Goal: Task Accomplishment & Management: Use online tool/utility

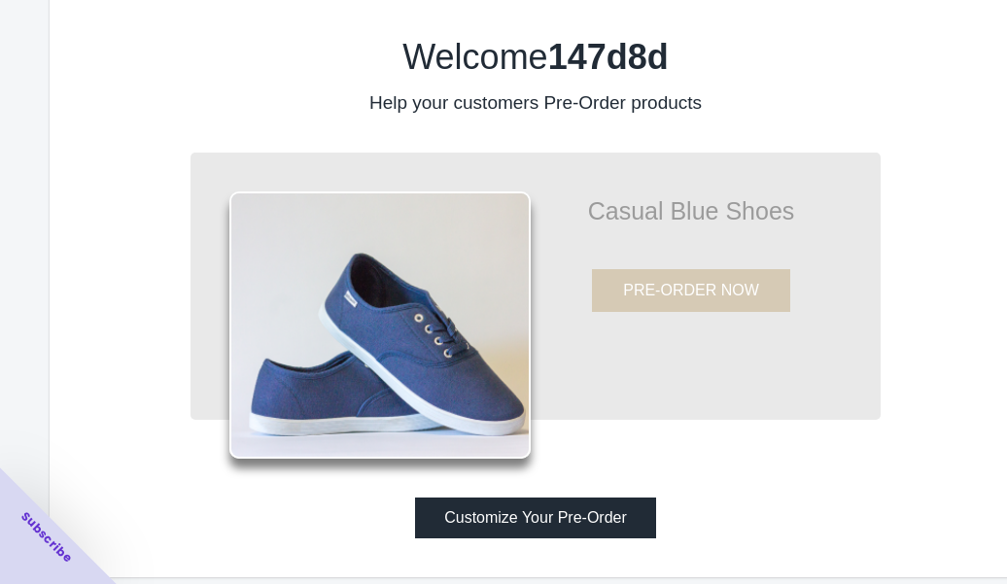
scroll to position [46, 0]
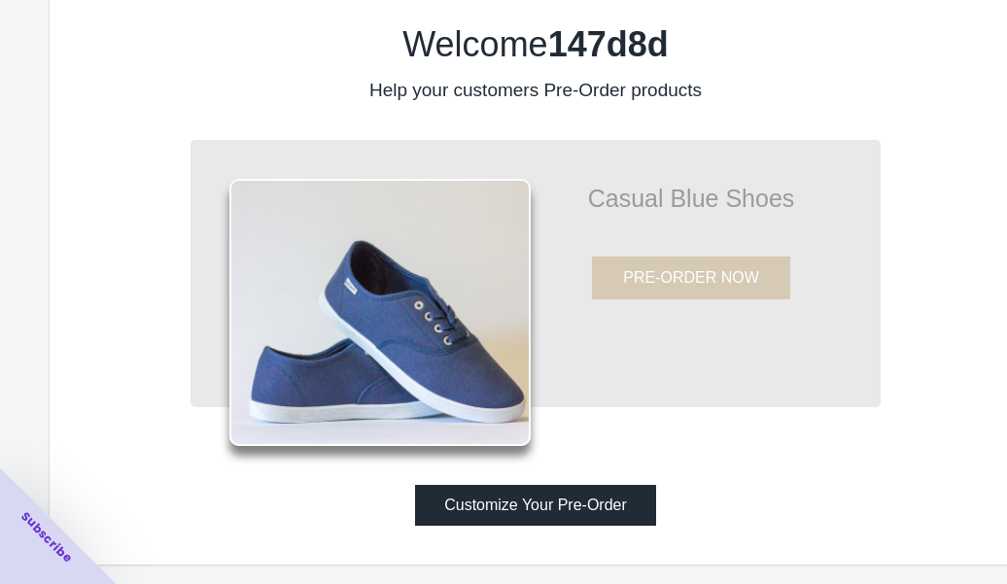
click at [576, 504] on button "Customize Your Pre-Order" at bounding box center [535, 505] width 241 height 41
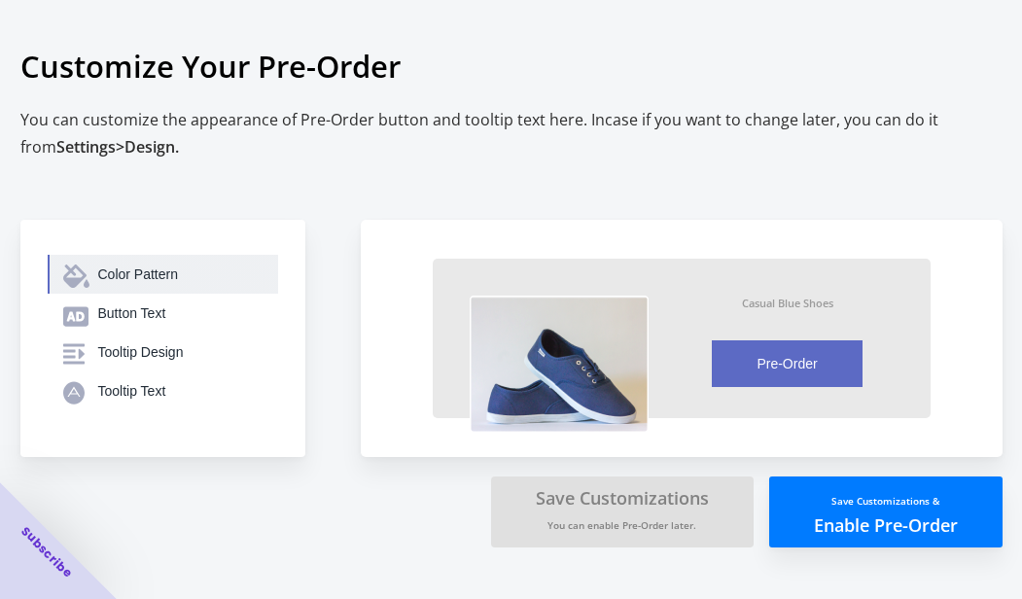
click at [145, 265] on div "Color Pattern" at bounding box center [180, 273] width 164 height 19
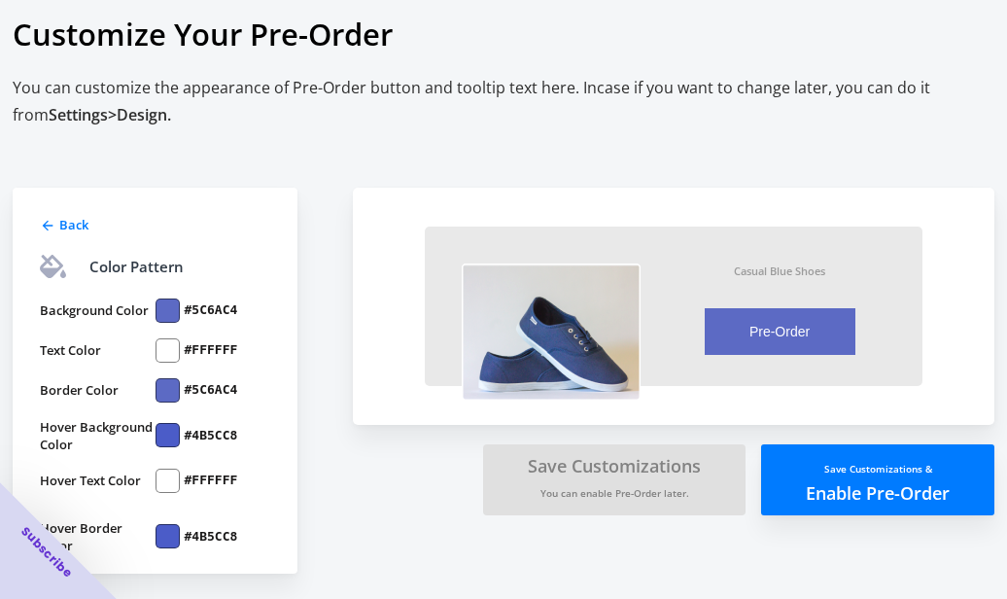
scroll to position [23, 0]
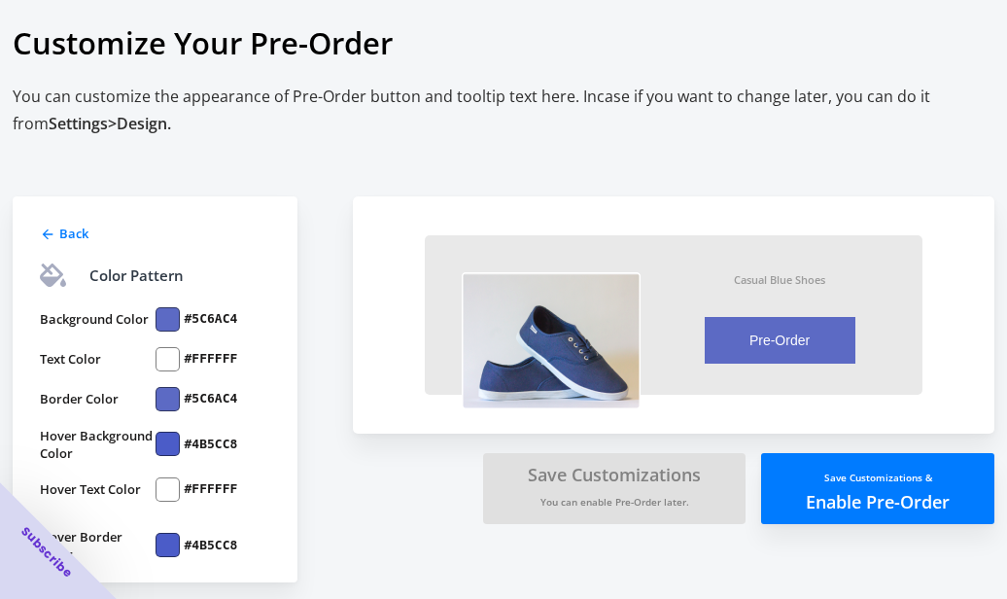
click at [168, 318] on div at bounding box center [168, 319] width 24 height 24
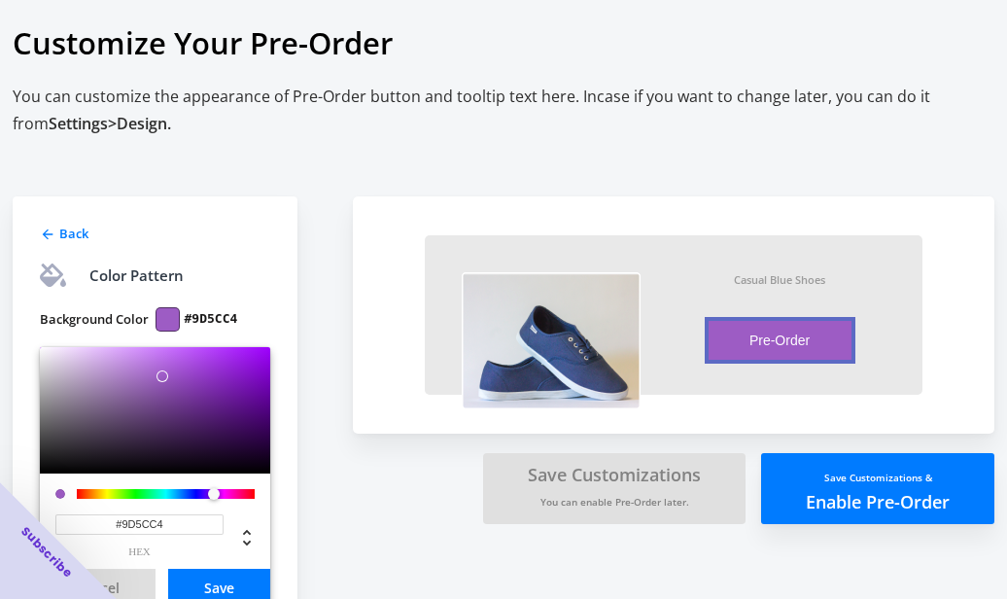
click at [214, 493] on div at bounding box center [166, 494] width 178 height 10
click at [228, 489] on div at bounding box center [166, 494] width 178 height 10
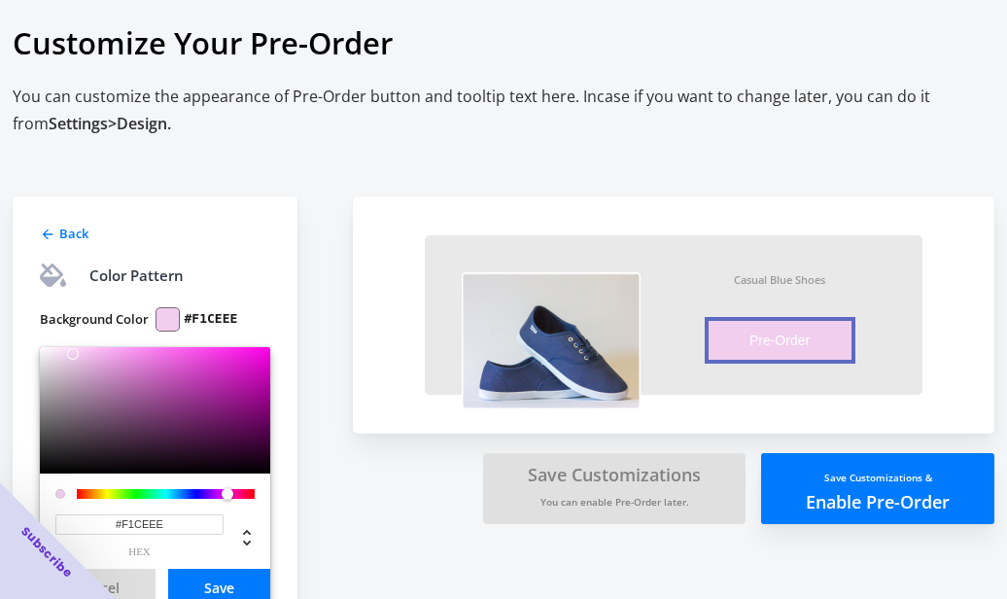
click at [73, 354] on div at bounding box center [155, 410] width 230 height 126
click at [52, 349] on div at bounding box center [155, 410] width 230 height 126
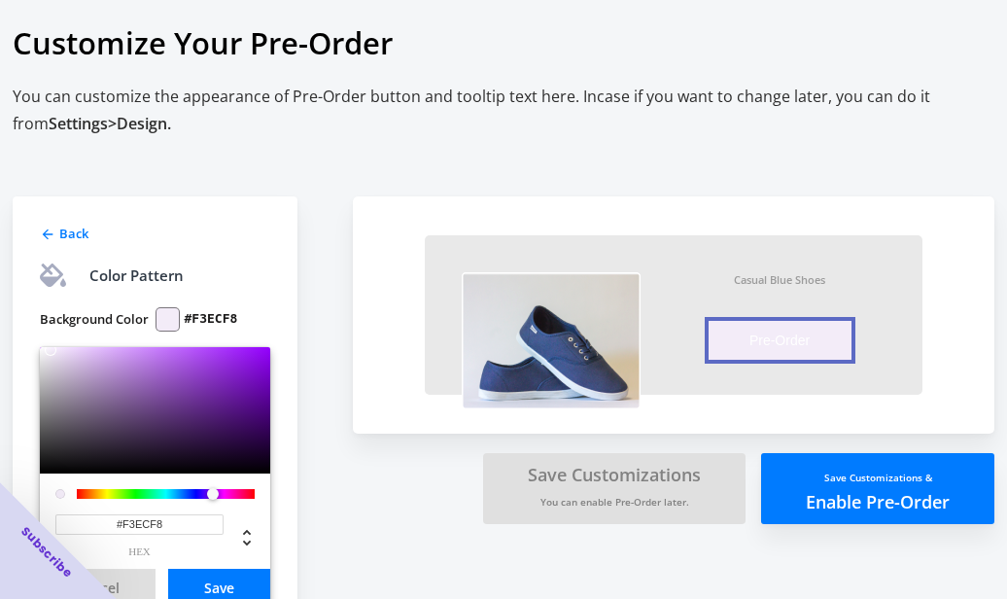
click at [212, 493] on div at bounding box center [166, 494] width 178 height 10
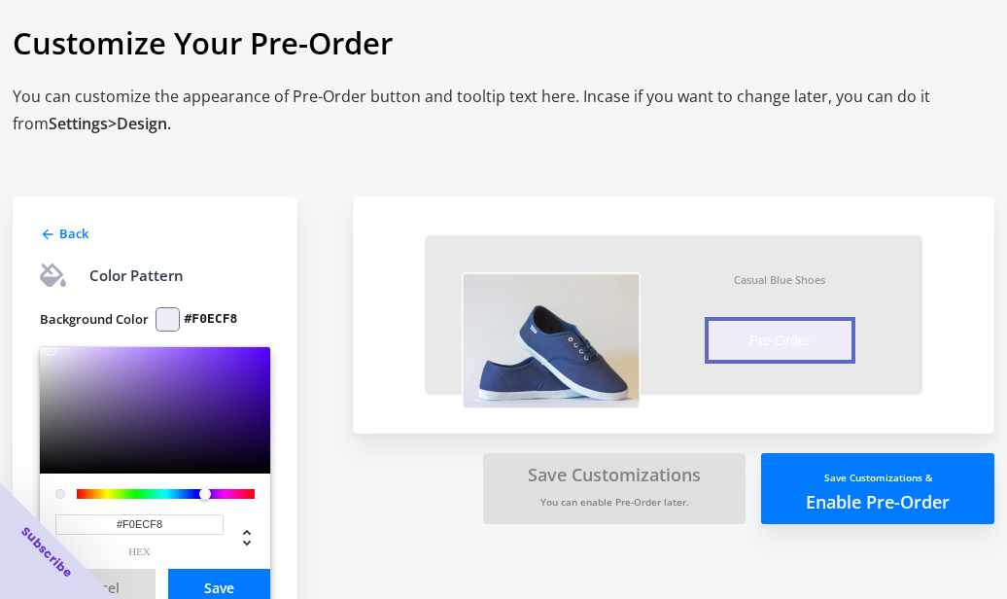
click at [206, 493] on div at bounding box center [205, 494] width 12 height 12
click at [61, 353] on div at bounding box center [57, 356] width 12 height 12
type input "#F2ECFC"
click at [54, 347] on div at bounding box center [155, 410] width 230 height 126
click at [227, 580] on button "Save" at bounding box center [219, 588] width 102 height 38
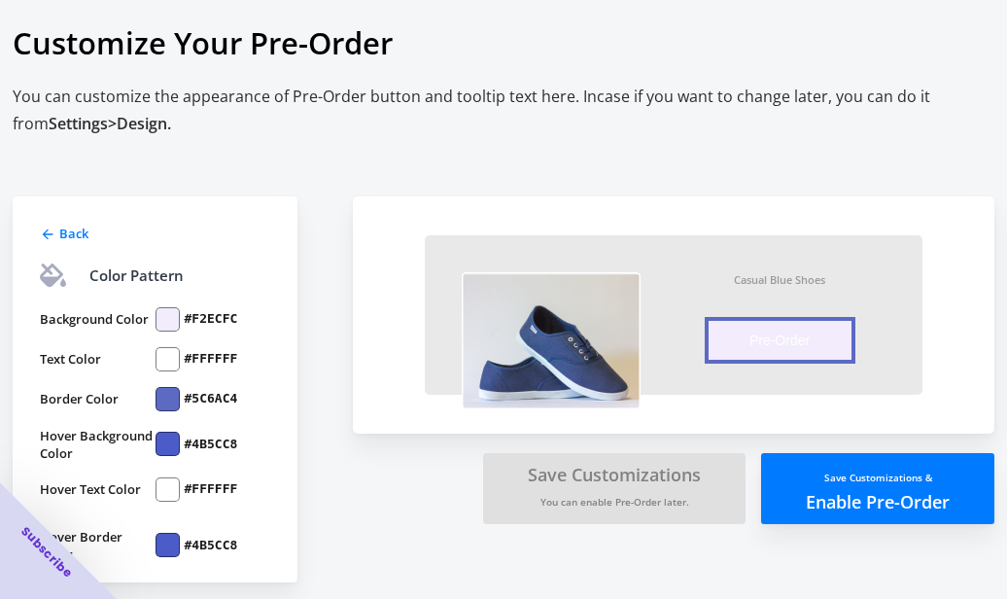
click at [173, 357] on div at bounding box center [168, 359] width 24 height 24
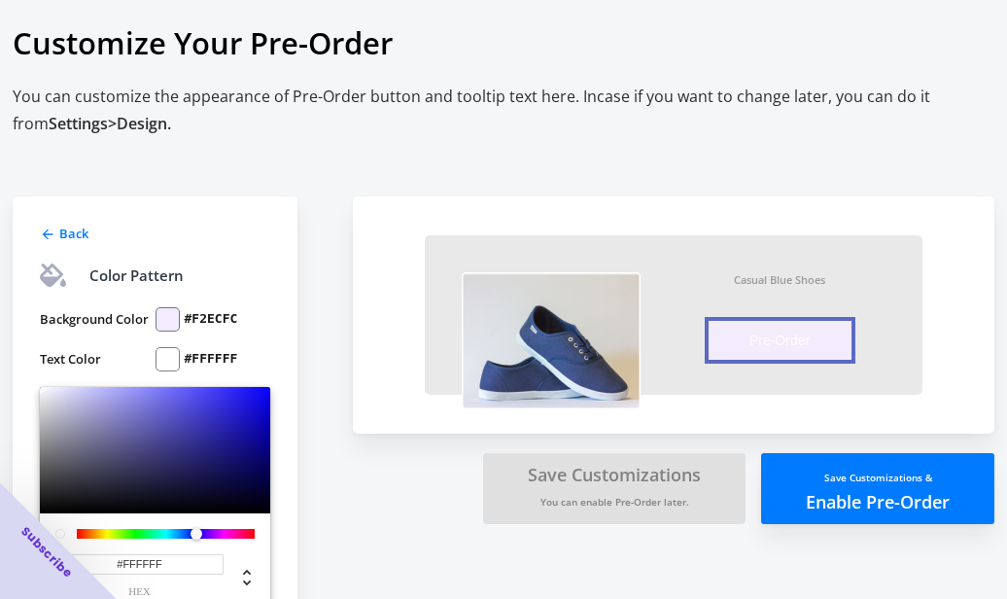
click at [196, 535] on div at bounding box center [166, 534] width 178 height 10
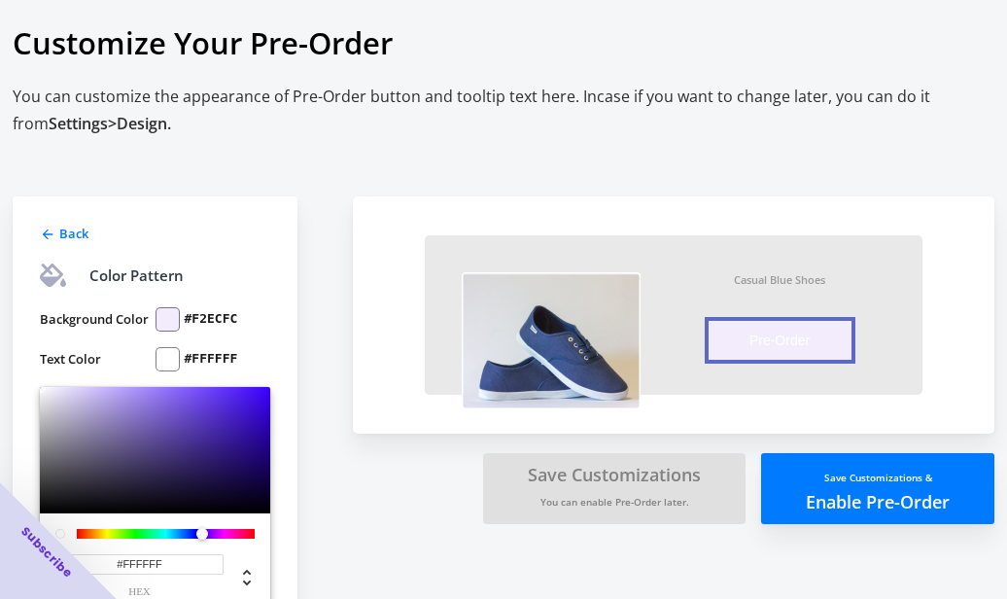
click at [202, 533] on div at bounding box center [208, 535] width 12 height 12
click at [190, 404] on div at bounding box center [155, 450] width 230 height 126
click at [201, 399] on div at bounding box center [155, 450] width 230 height 126
click at [197, 409] on div at bounding box center [155, 450] width 230 height 126
type input "#5B3DC0"
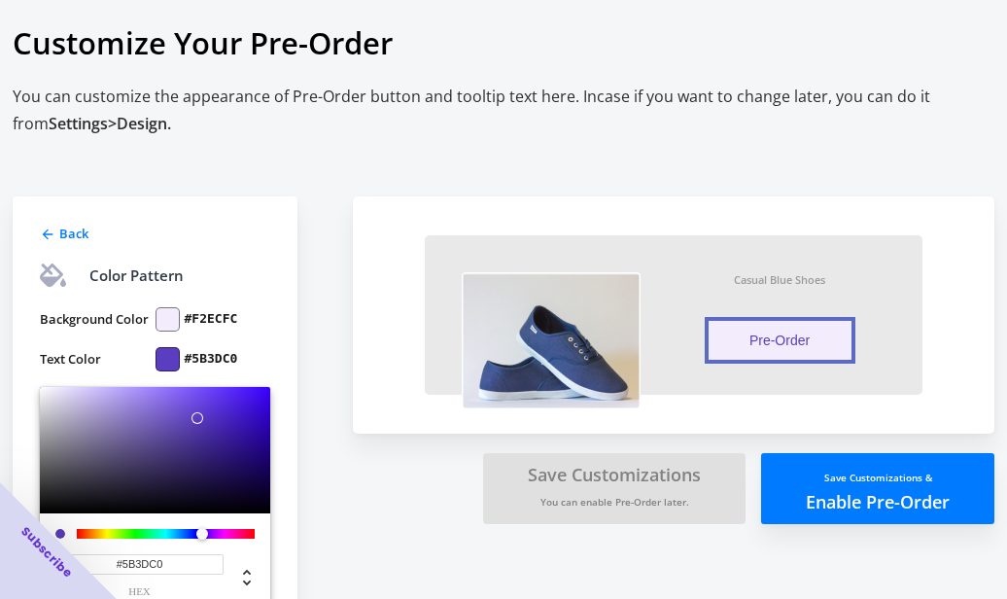
click at [197, 418] on div at bounding box center [203, 424] width 12 height 12
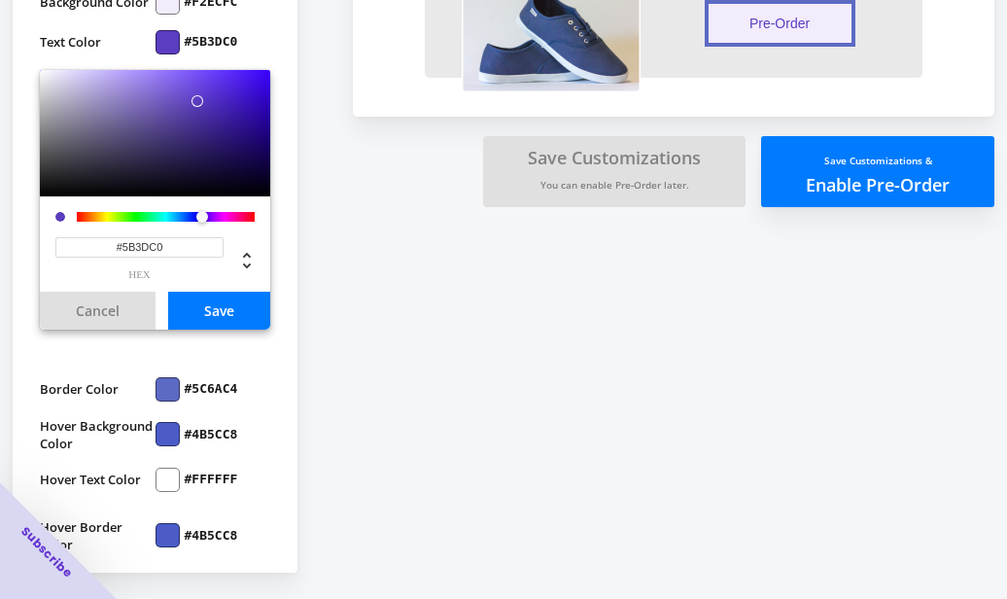
click at [224, 310] on button "Save" at bounding box center [219, 311] width 102 height 38
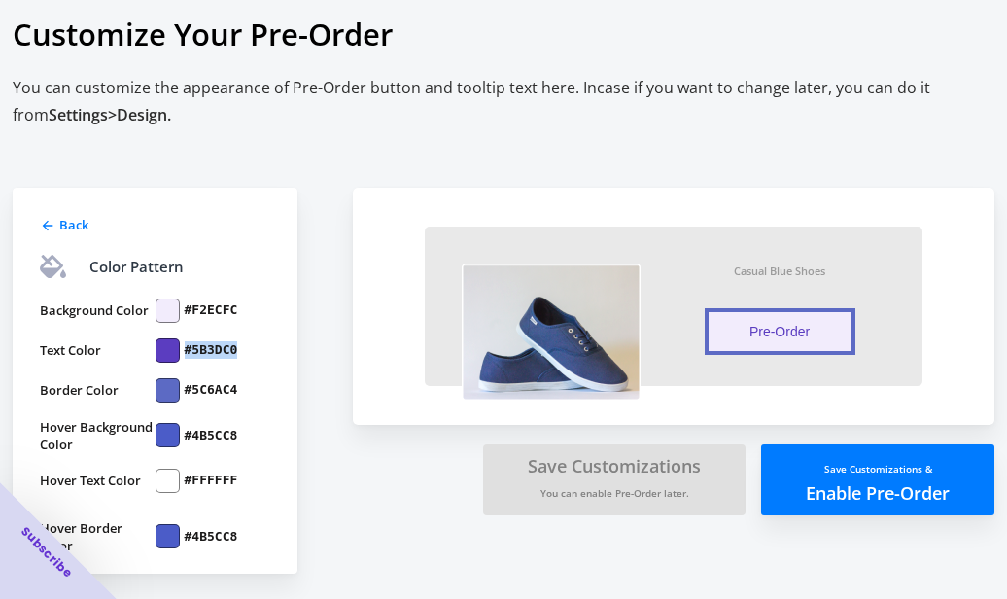
drag, startPoint x: 239, startPoint y: 350, endPoint x: 182, endPoint y: 351, distance: 57.4
click at [182, 351] on div "#5B3DC0" at bounding box center [214, 350] width 116 height 24
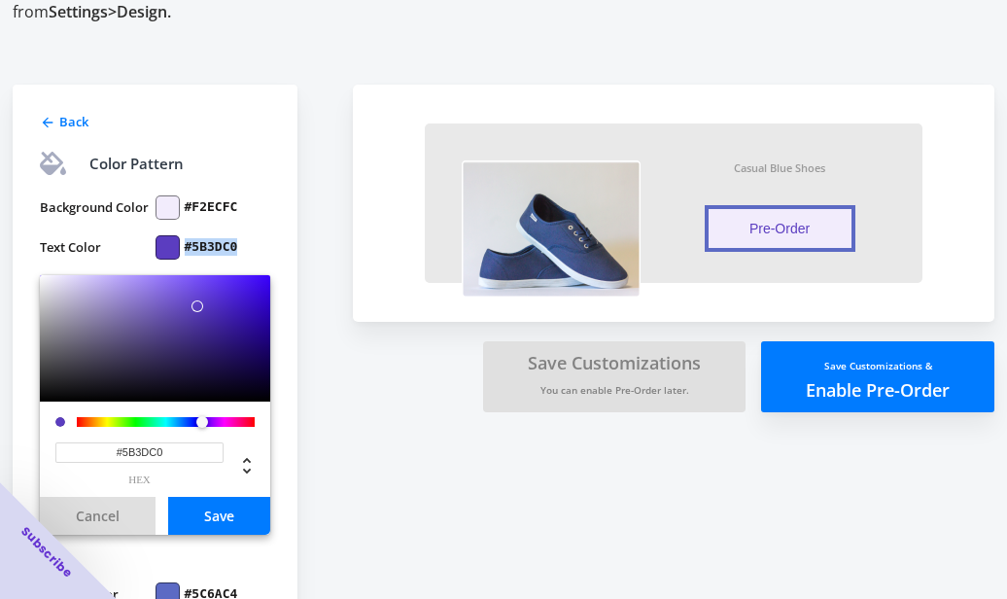
scroll to position [103, 0]
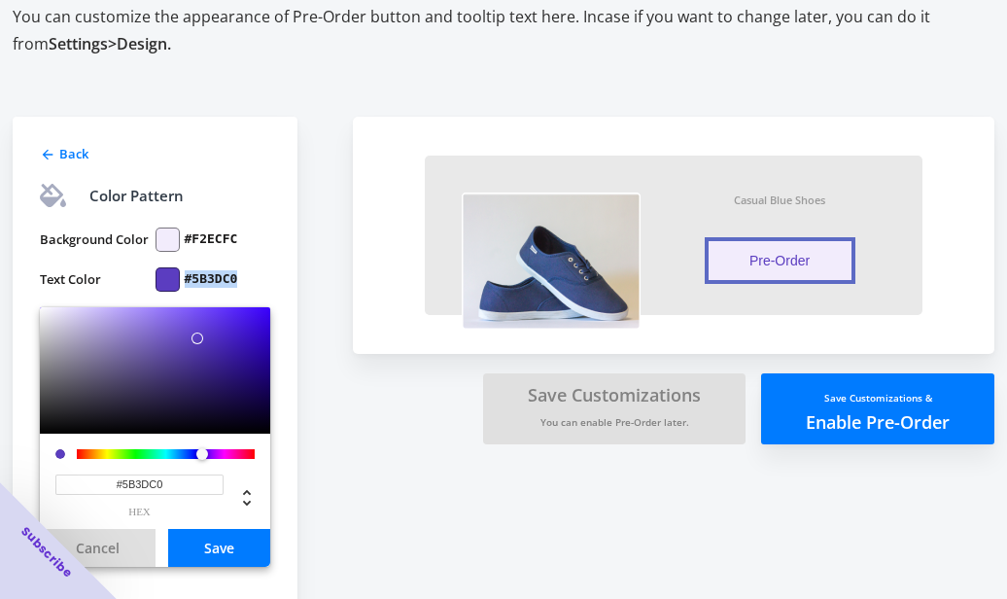
copy label "#5B3DC0"
click at [230, 549] on button "Save" at bounding box center [219, 548] width 102 height 38
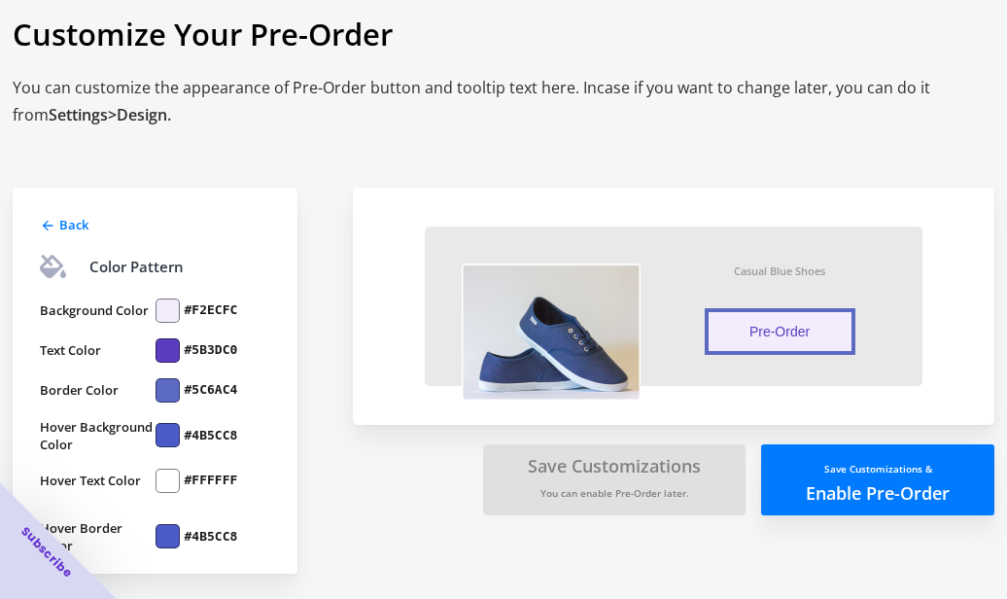
click at [171, 391] on div at bounding box center [168, 390] width 24 height 24
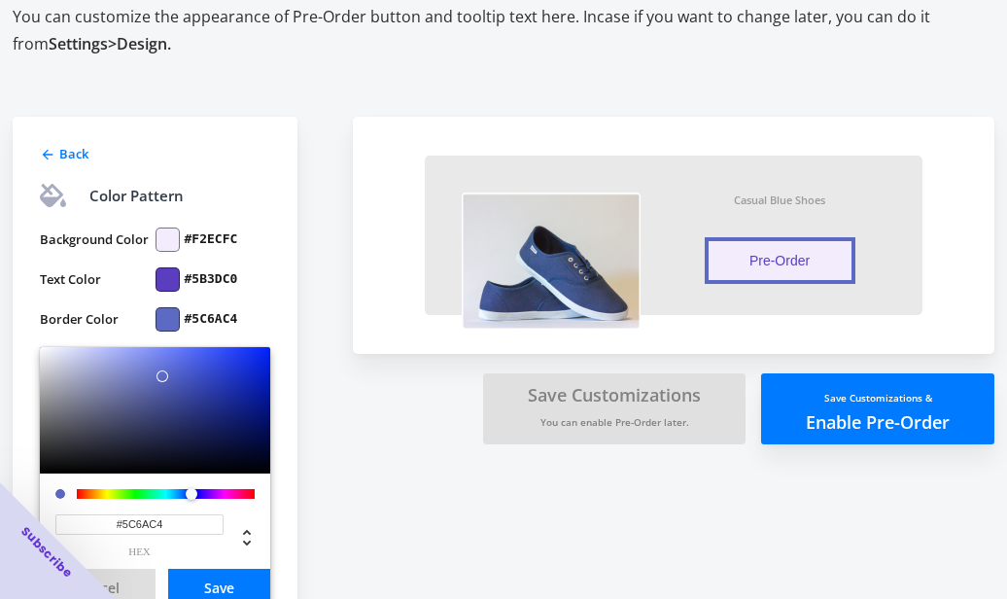
drag, startPoint x: 174, startPoint y: 520, endPoint x: 137, endPoint y: 518, distance: 37.0
click at [137, 518] on input "#5C6AC4" at bounding box center [139, 524] width 168 height 20
type input "#"
paste input "#5B3DC0"
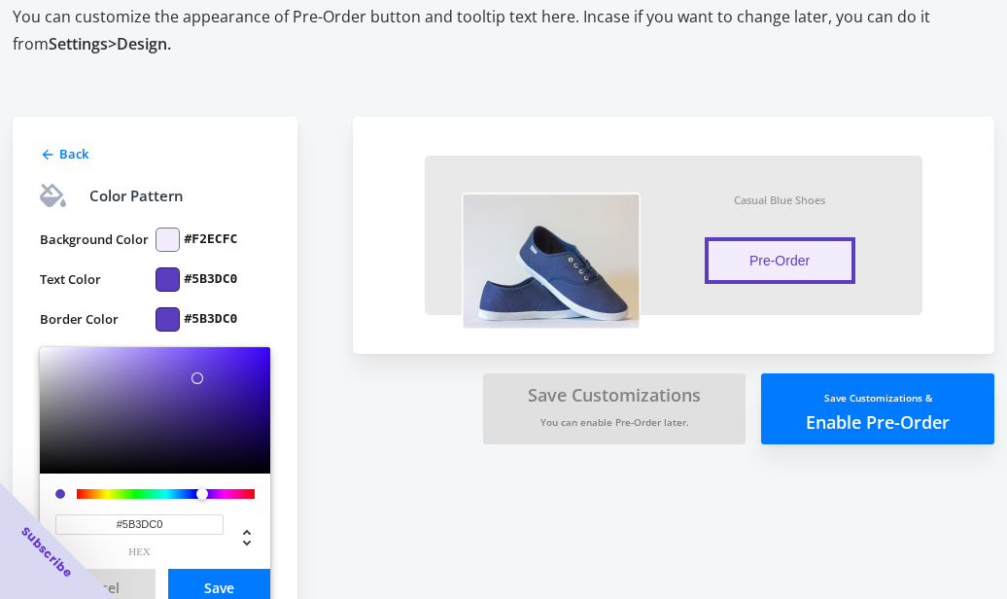
type input "#5B3DC0"
click at [217, 587] on button "Save" at bounding box center [219, 588] width 102 height 38
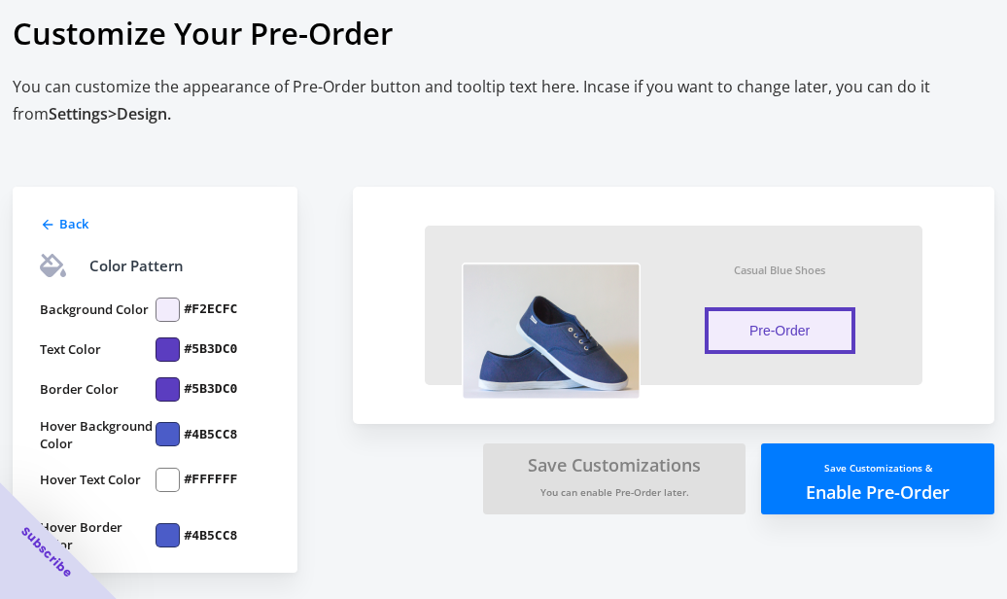
scroll to position [32, 0]
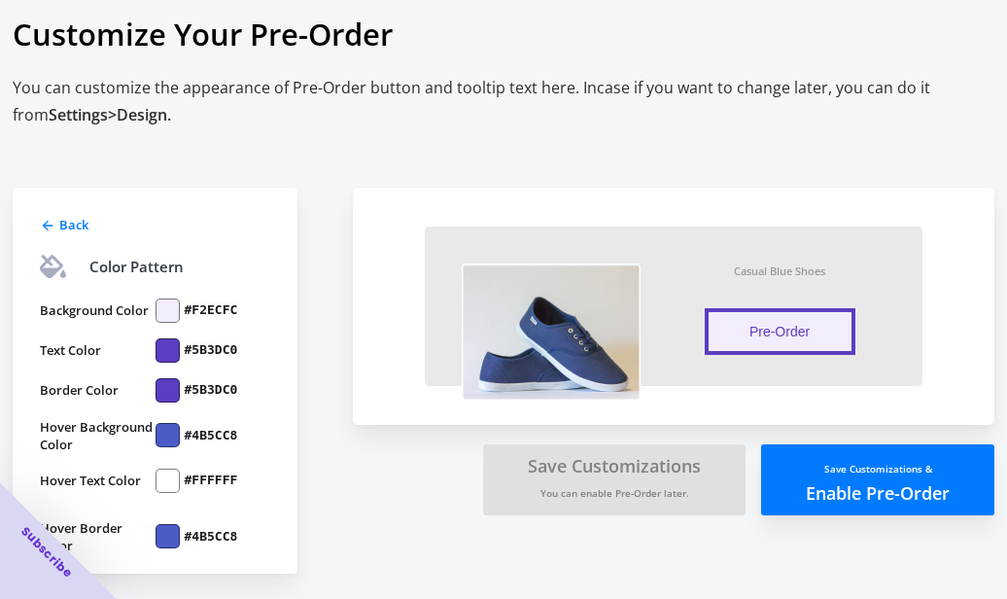
click at [165, 437] on div at bounding box center [168, 435] width 24 height 24
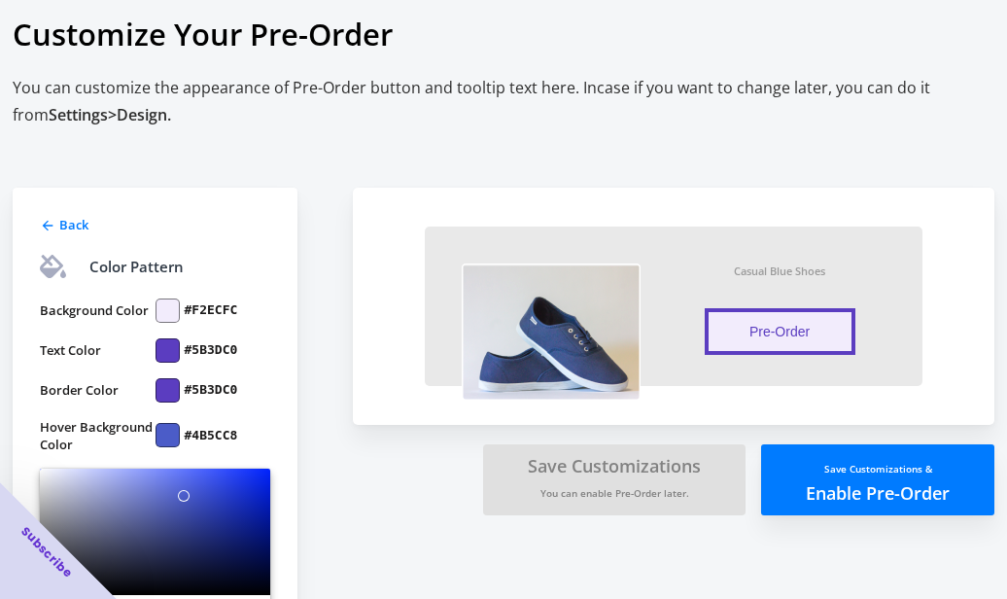
scroll to position [103, 0]
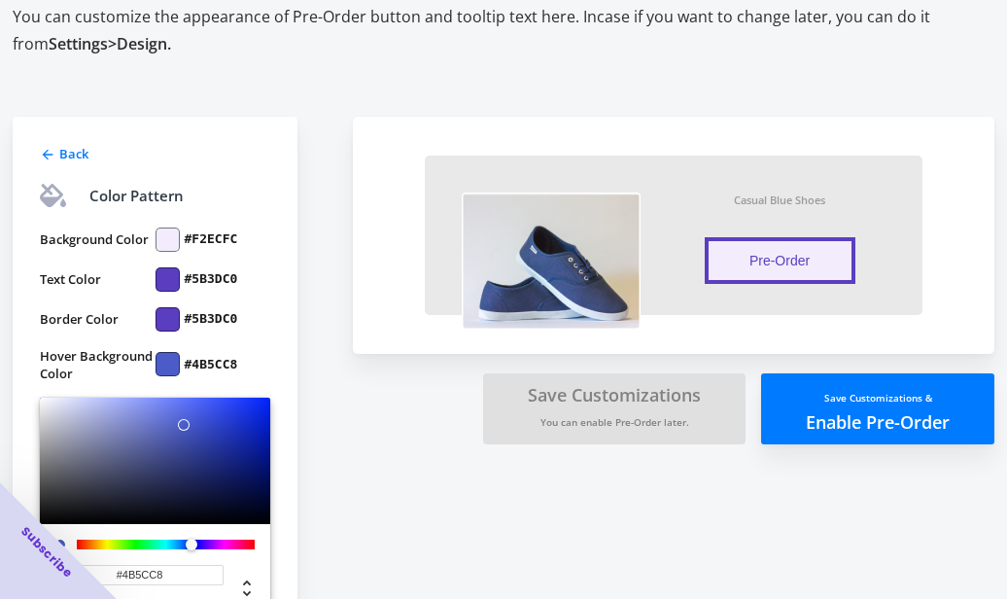
type input "#534BC8"
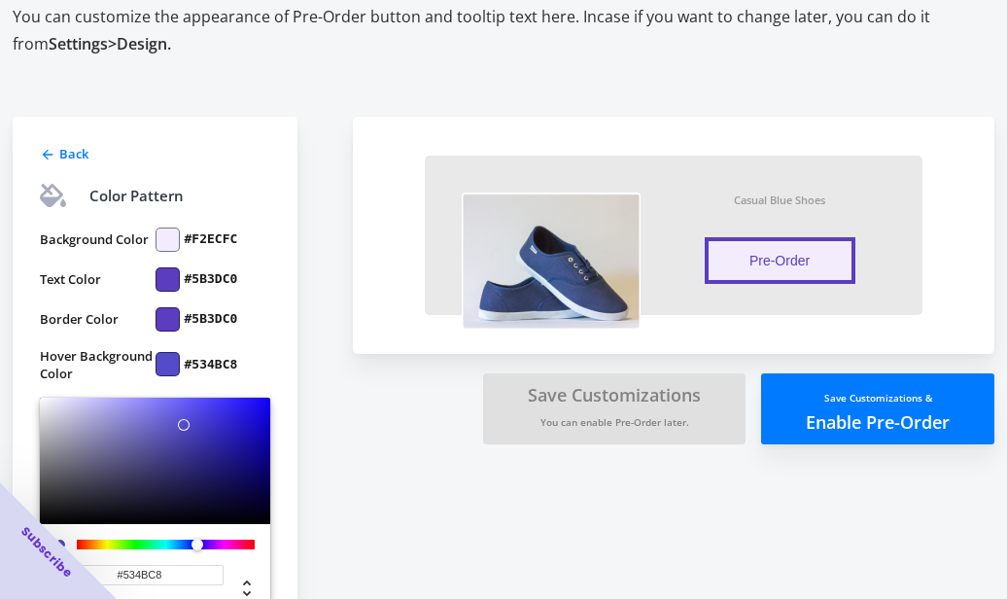
click at [197, 544] on div at bounding box center [203, 546] width 12 height 12
click at [235, 323] on label "#5B3DC0" at bounding box center [211, 319] width 53 height 18
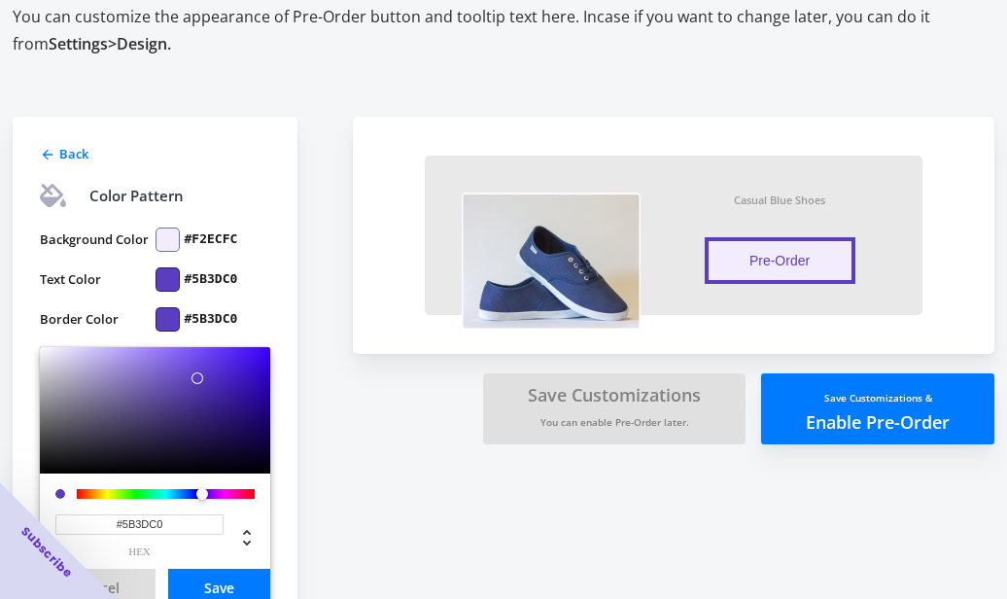
drag, startPoint x: 187, startPoint y: 528, endPoint x: 131, endPoint y: 525, distance: 55.5
click at [131, 525] on input "#5B3DC0" at bounding box center [139, 524] width 168 height 20
type input "#"
paste input "#5B3DC0"
type input "#5B3DC0"
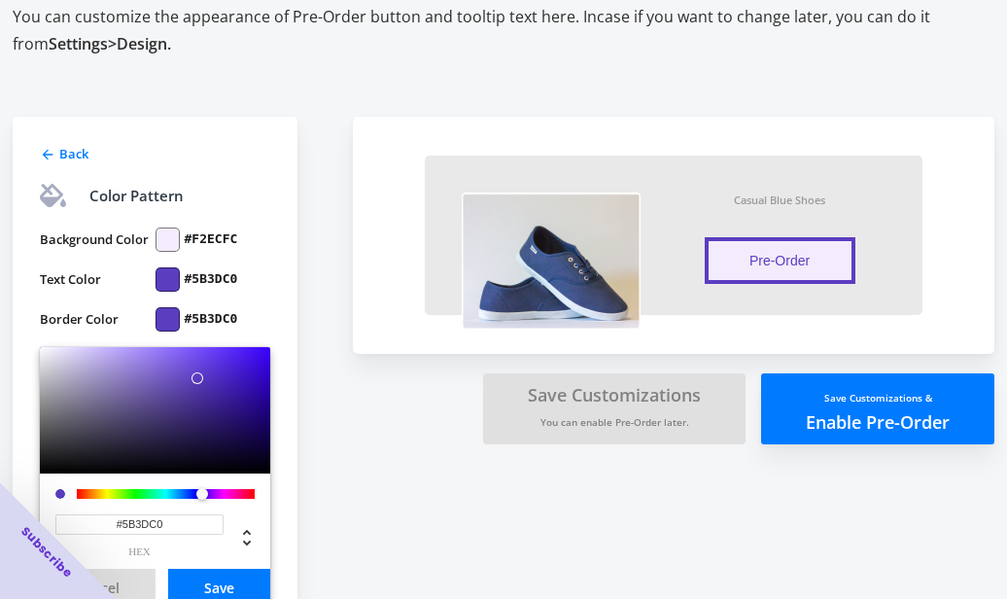
click at [227, 579] on button "Save" at bounding box center [219, 588] width 102 height 38
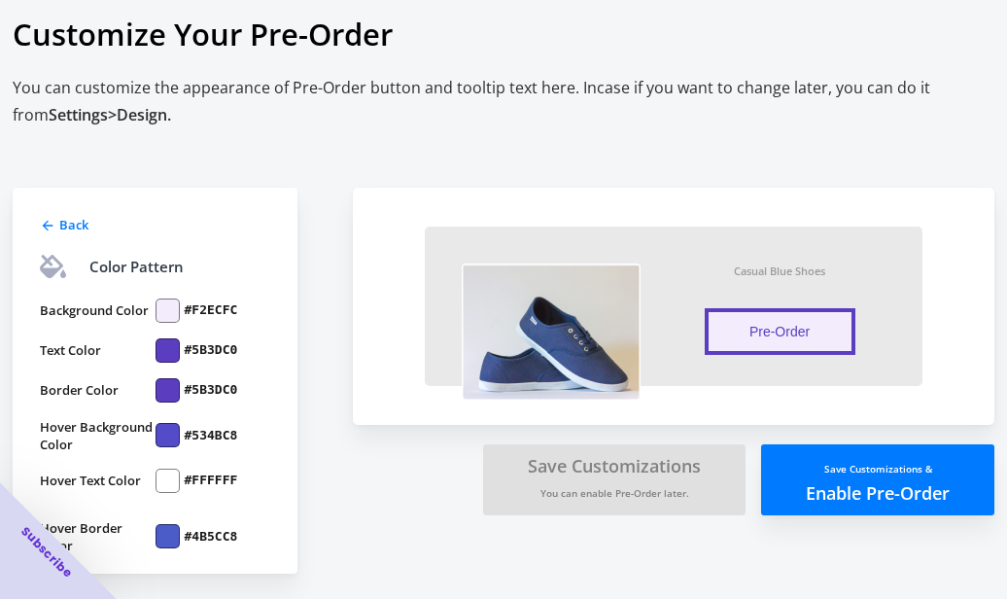
click at [164, 534] on div at bounding box center [168, 536] width 24 height 24
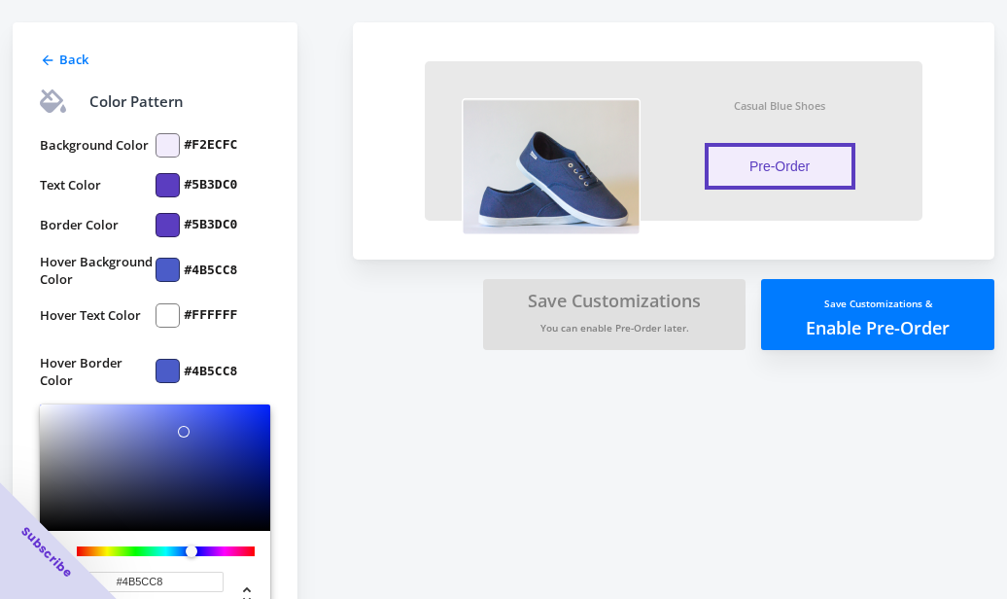
scroll to position [340, 0]
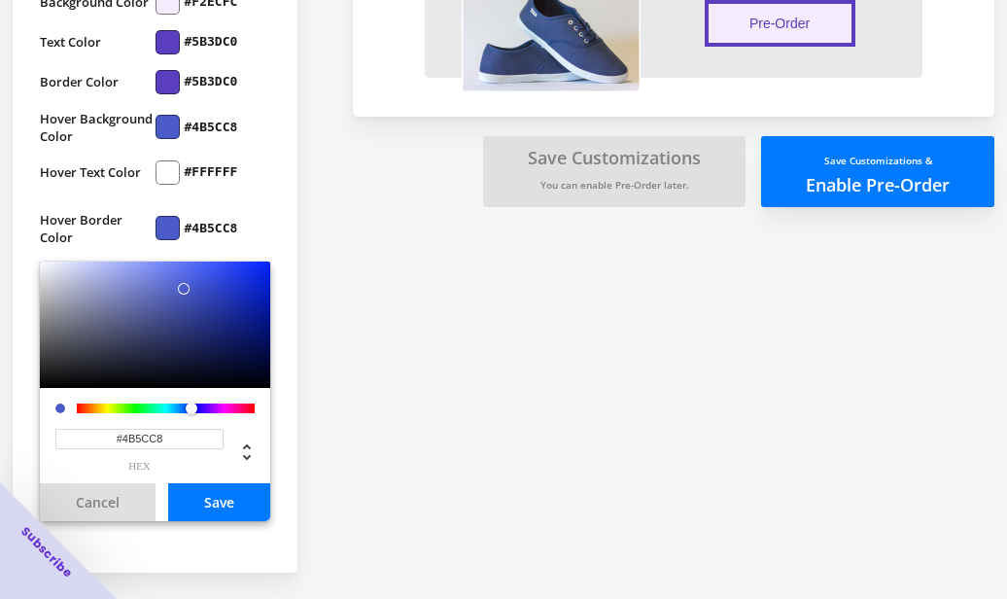
click at [171, 435] on input "#4B5CC8" at bounding box center [139, 439] width 168 height 20
type input "#FFFFFF"
click at [213, 506] on button "Save" at bounding box center [219, 502] width 102 height 38
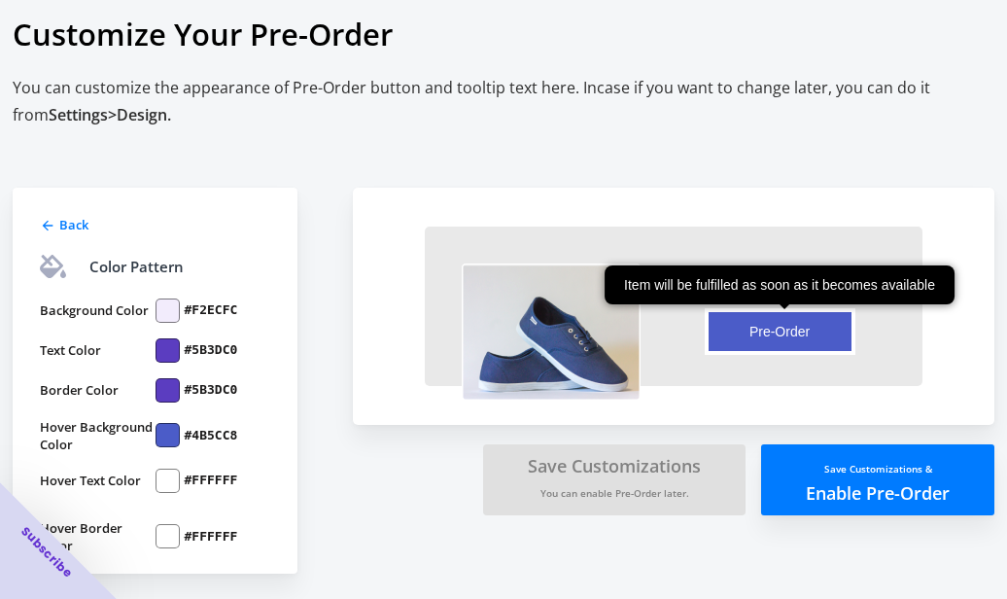
click at [829, 334] on button "Pre-Order" at bounding box center [780, 331] width 151 height 47
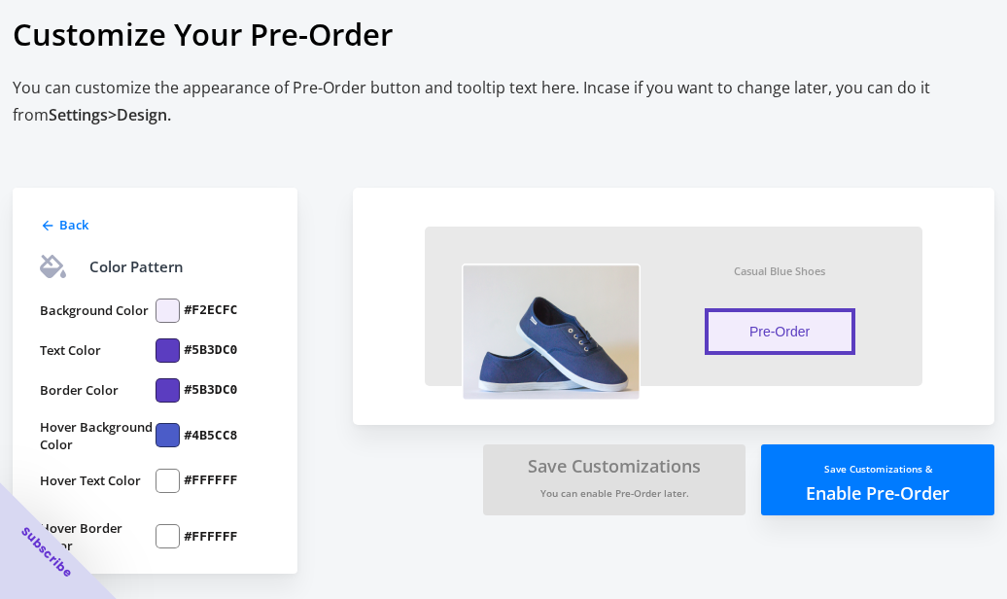
click at [234, 388] on label "#5B3DC0" at bounding box center [211, 390] width 53 height 18
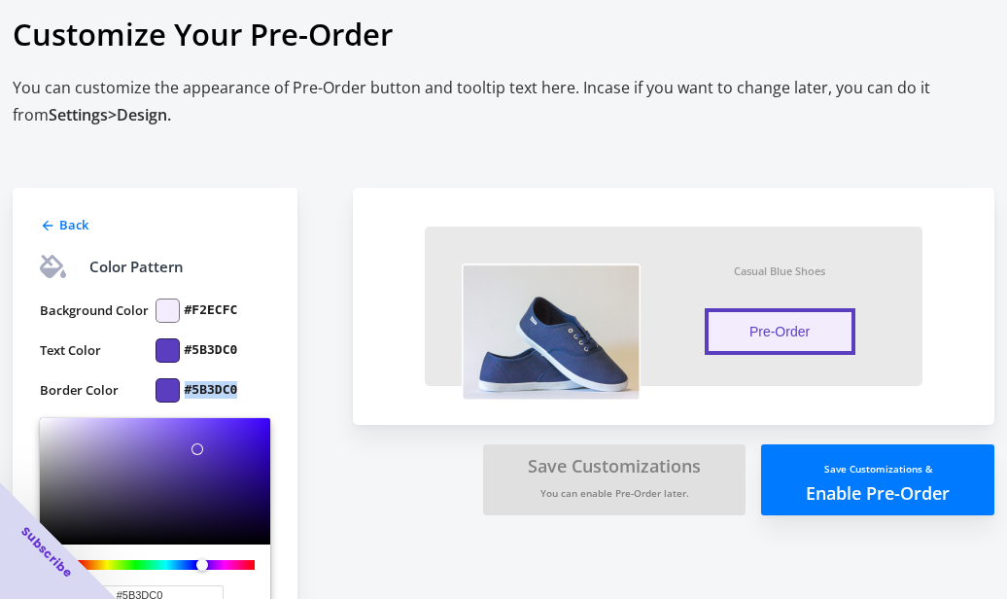
drag, startPoint x: 245, startPoint y: 388, endPoint x: 183, endPoint y: 388, distance: 62.2
click at [183, 388] on div "#5B3DC0" at bounding box center [214, 390] width 116 height 24
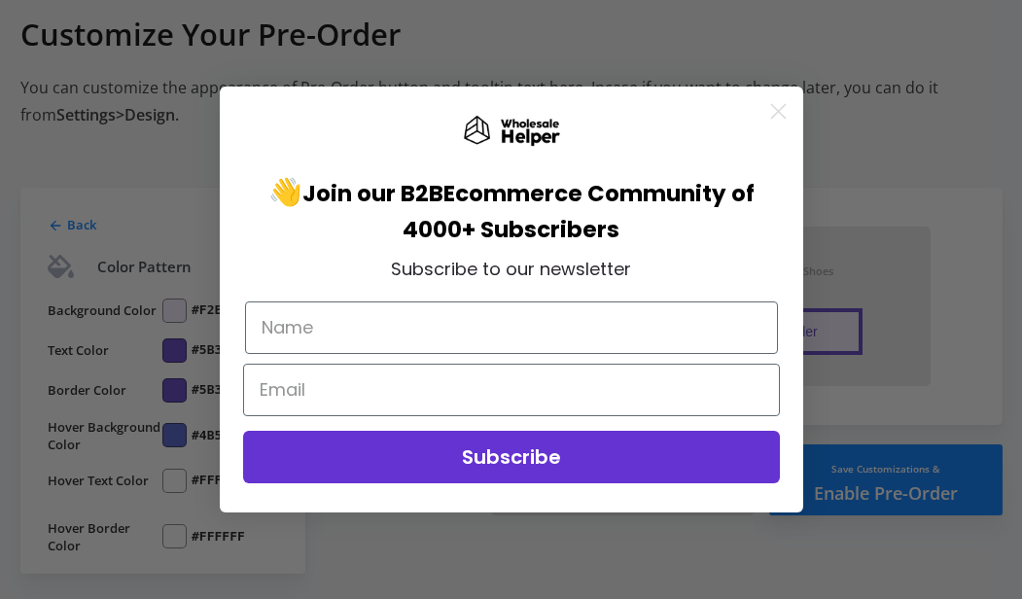
click at [779, 103] on circle "Close dialog" at bounding box center [777, 111] width 32 height 32
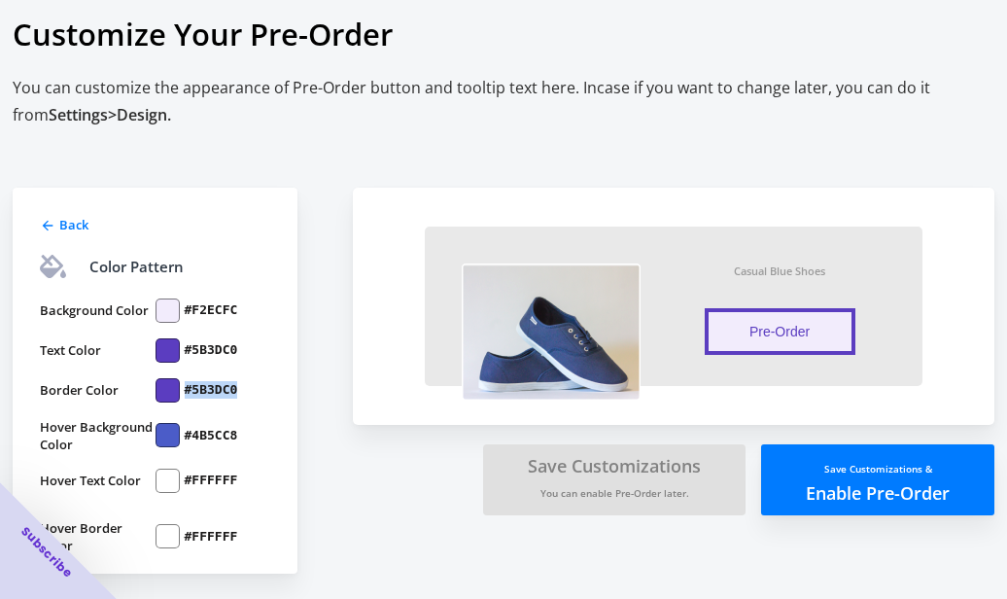
drag, startPoint x: 238, startPoint y: 388, endPoint x: 184, endPoint y: 386, distance: 54.5
click at [184, 386] on div "#5B3DC0" at bounding box center [214, 390] width 116 height 24
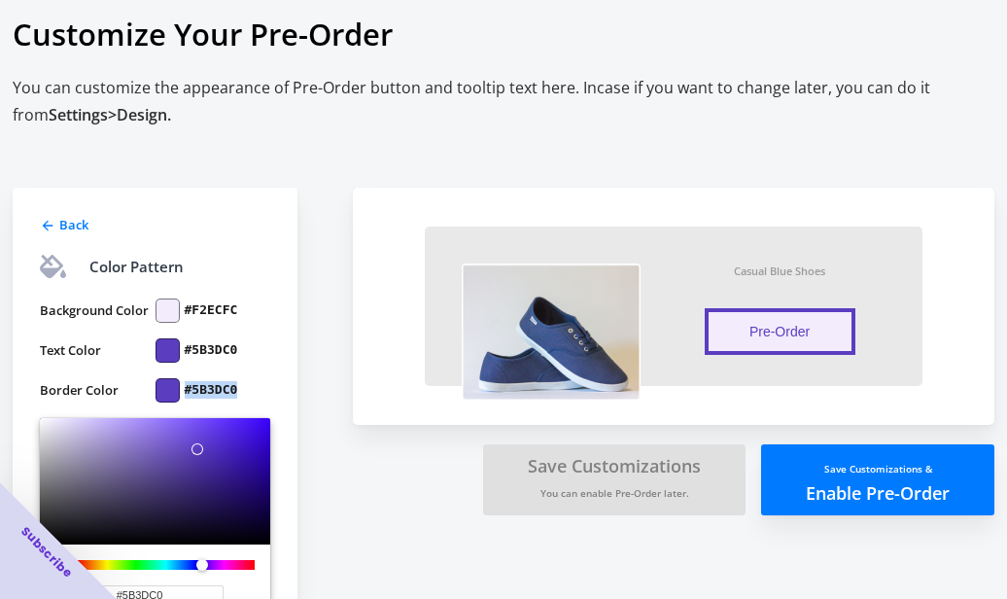
copy label "#5B3DC0"
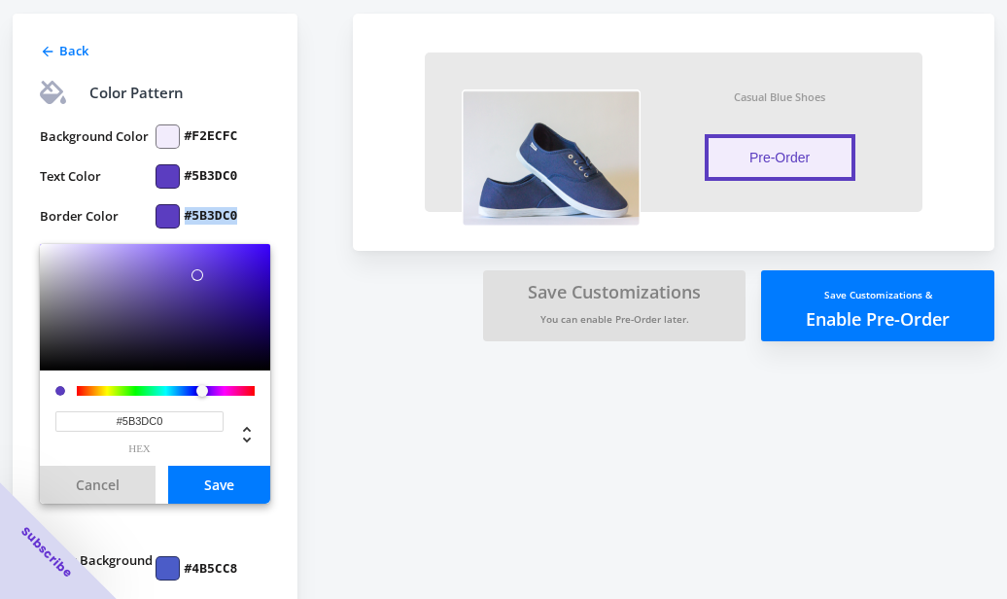
scroll to position [249, 0]
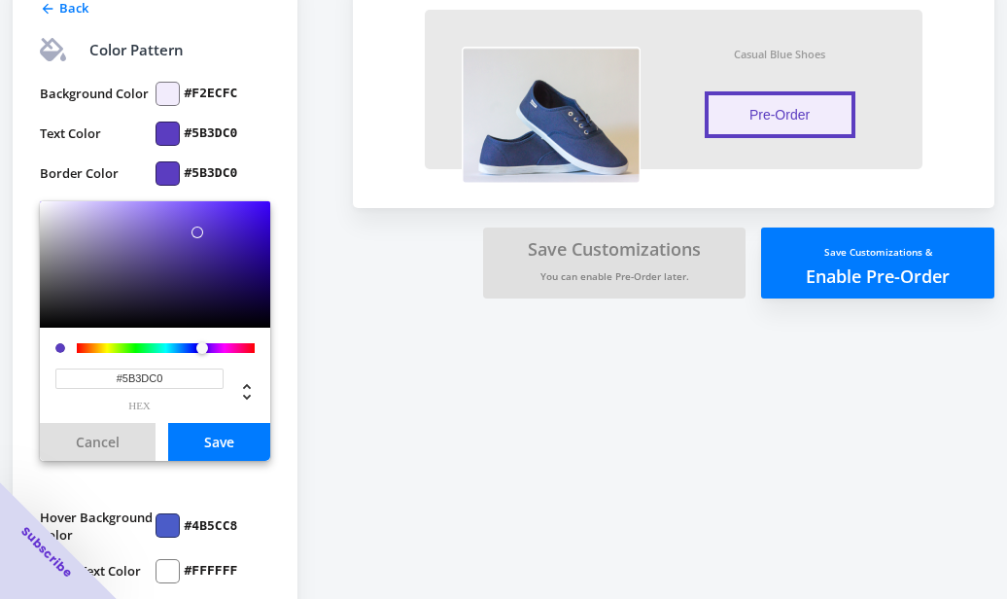
drag, startPoint x: 177, startPoint y: 375, endPoint x: 82, endPoint y: 375, distance: 95.3
click at [82, 375] on input "#5B3DC0" at bounding box center [139, 379] width 168 height 20
paste input "#5B3DC0"
type input "#5B3DC0"
click at [224, 440] on button "Save" at bounding box center [219, 442] width 102 height 38
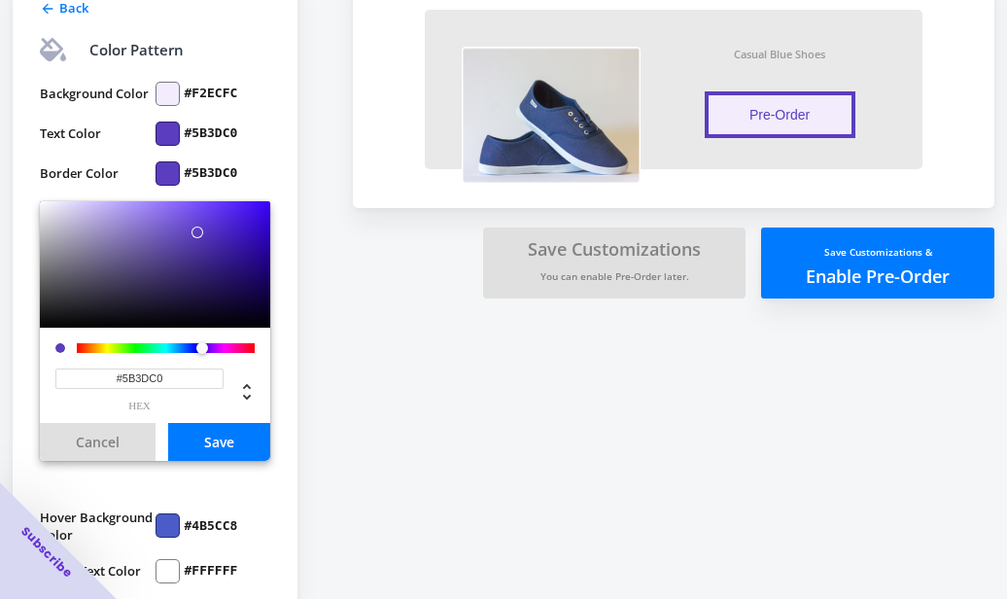
scroll to position [32, 0]
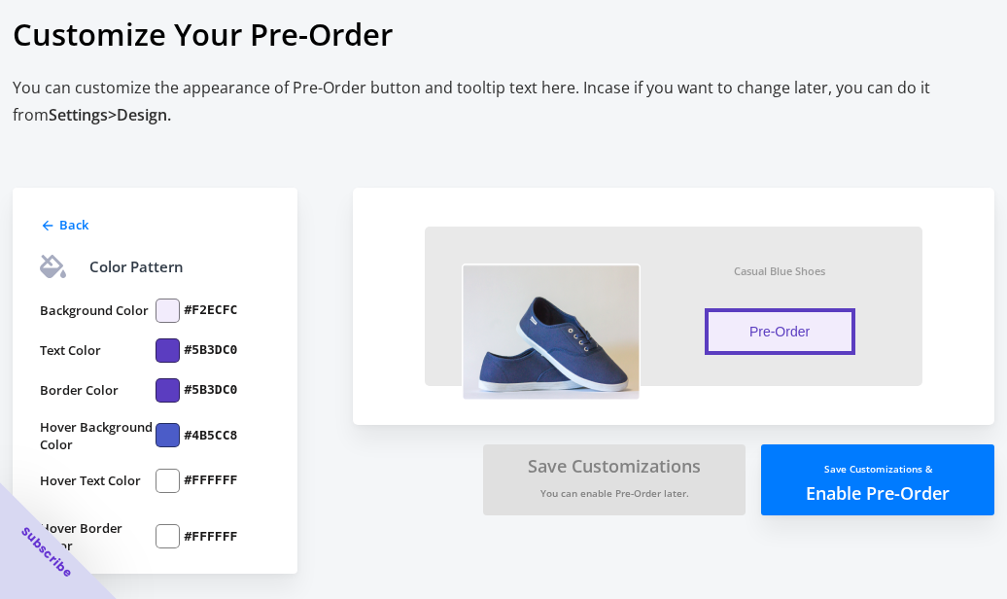
click at [219, 431] on label "#4B5CC8" at bounding box center [211, 436] width 53 height 18
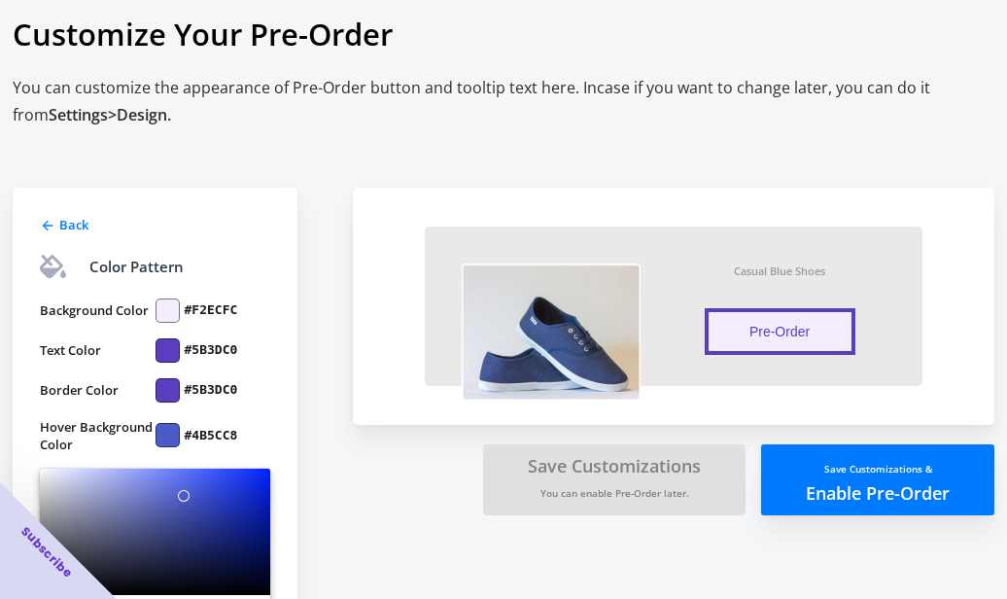
scroll to position [249, 0]
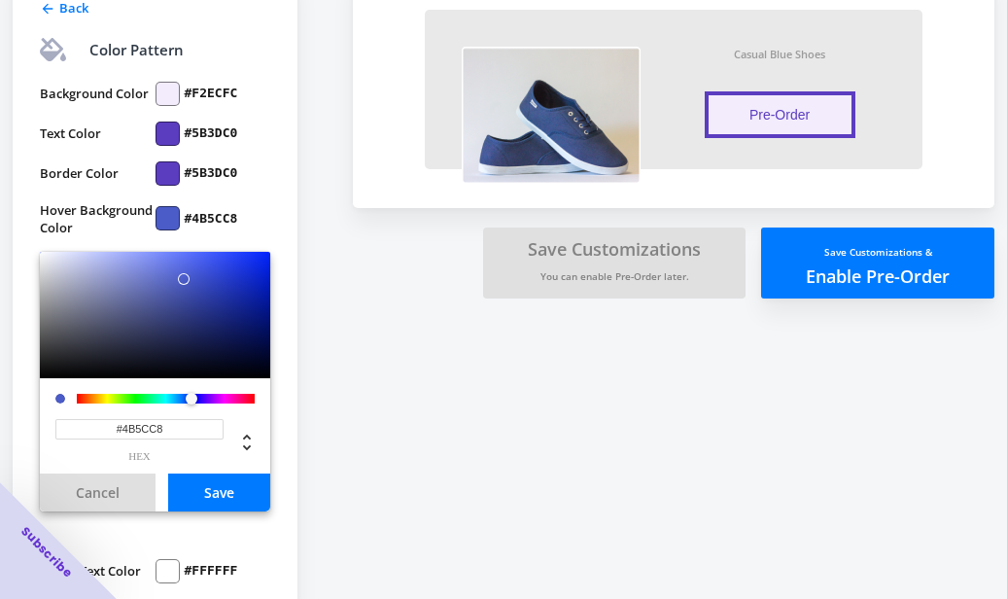
drag, startPoint x: 170, startPoint y: 432, endPoint x: 113, endPoint y: 429, distance: 57.4
click at [113, 429] on input "#4B5CC8" at bounding box center [139, 429] width 168 height 20
paste input "#5B3DC0"
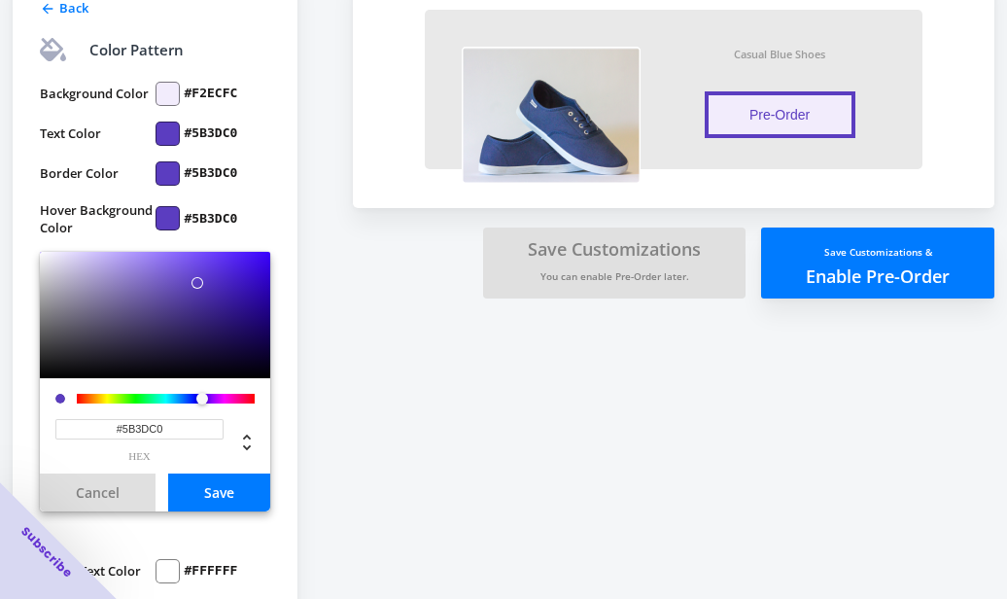
type input "#5B3DC0"
click at [210, 493] on button "Save" at bounding box center [219, 493] width 102 height 38
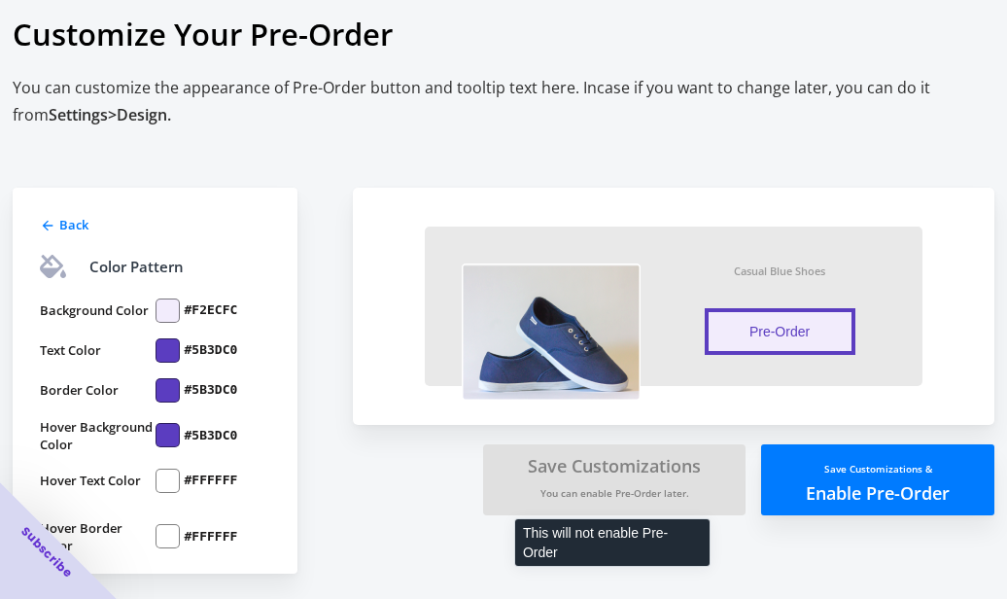
click at [630, 474] on button "Save Customizations You can enable Pre-Order later." at bounding box center [614, 479] width 263 height 71
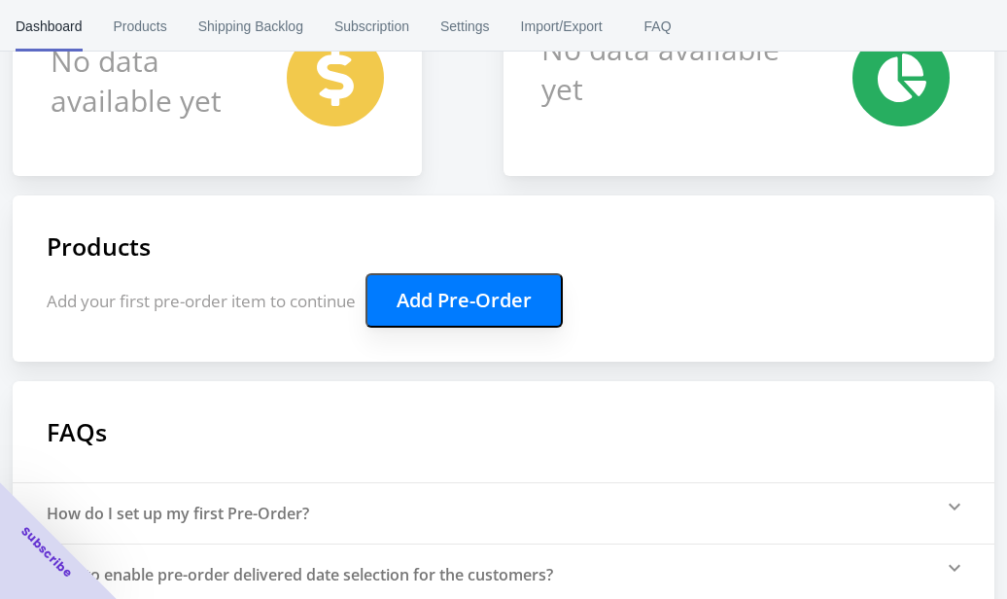
scroll to position [292, 0]
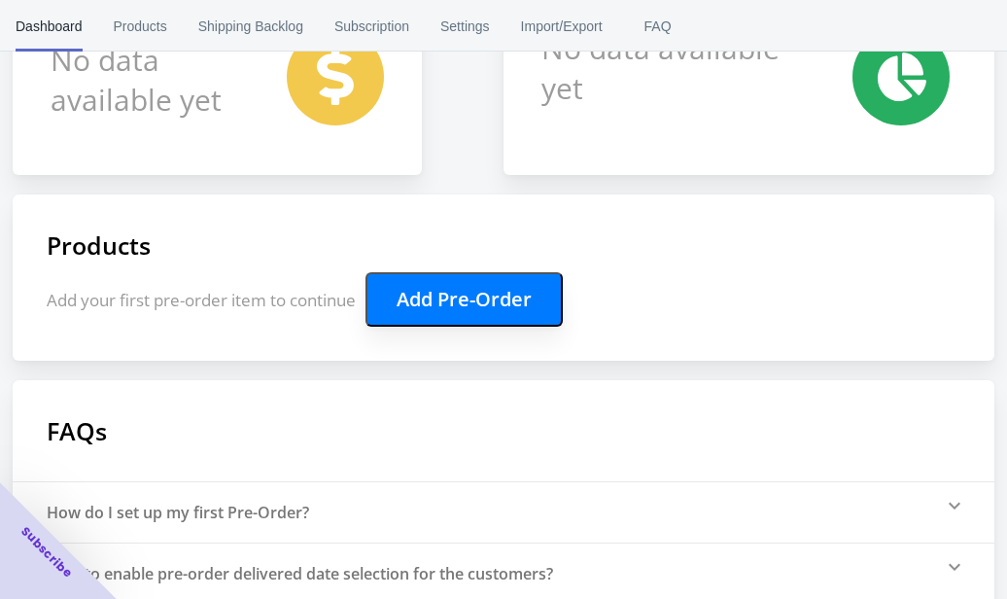
click at [451, 294] on button "Add Pre-Order" at bounding box center [464, 299] width 197 height 54
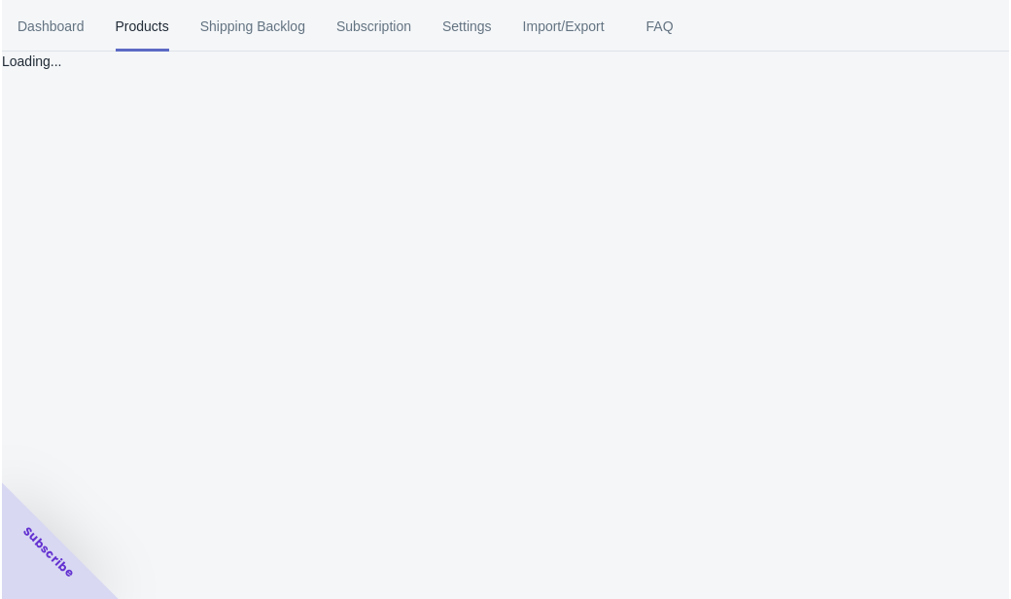
scroll to position [0, 0]
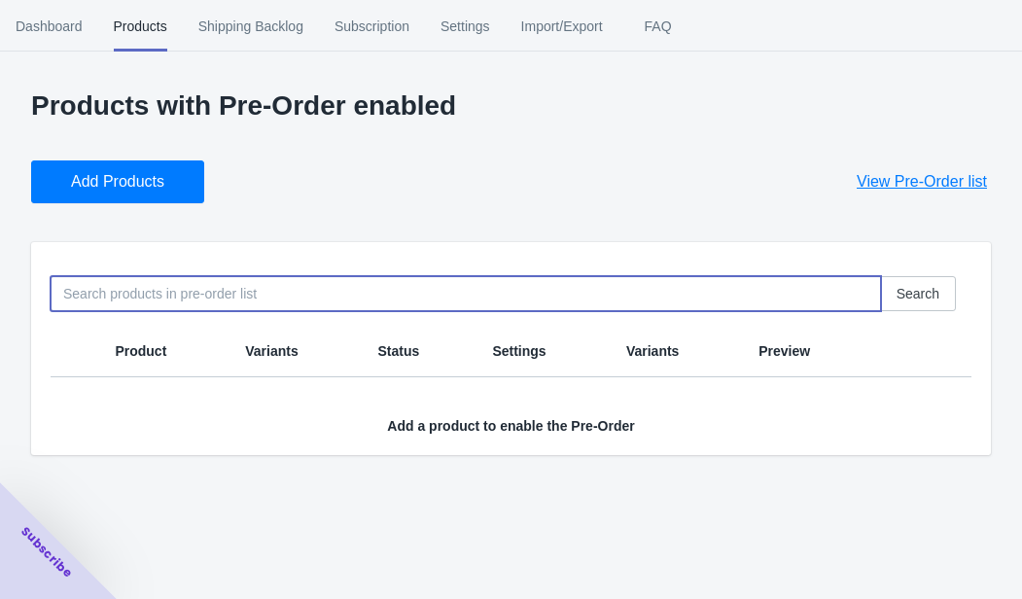
click at [298, 302] on input at bounding box center [466, 293] width 830 height 35
click at [163, 290] on input at bounding box center [466, 293] width 830 height 35
type input "f"
type input "dew"
click at [170, 345] on th "Product" at bounding box center [164, 352] width 130 height 52
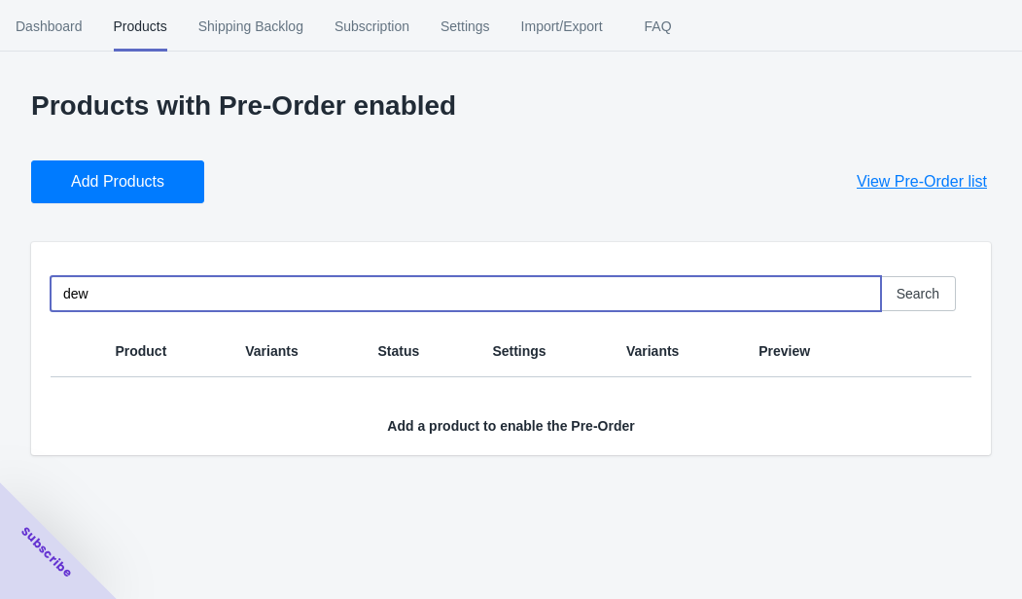
drag, startPoint x: 135, startPoint y: 296, endPoint x: 41, endPoint y: 286, distance: 94.8
click at [41, 286] on div "dew Search" at bounding box center [503, 286] width 936 height 51
click at [128, 298] on input at bounding box center [466, 293] width 830 height 35
type input "dew you glow drops"
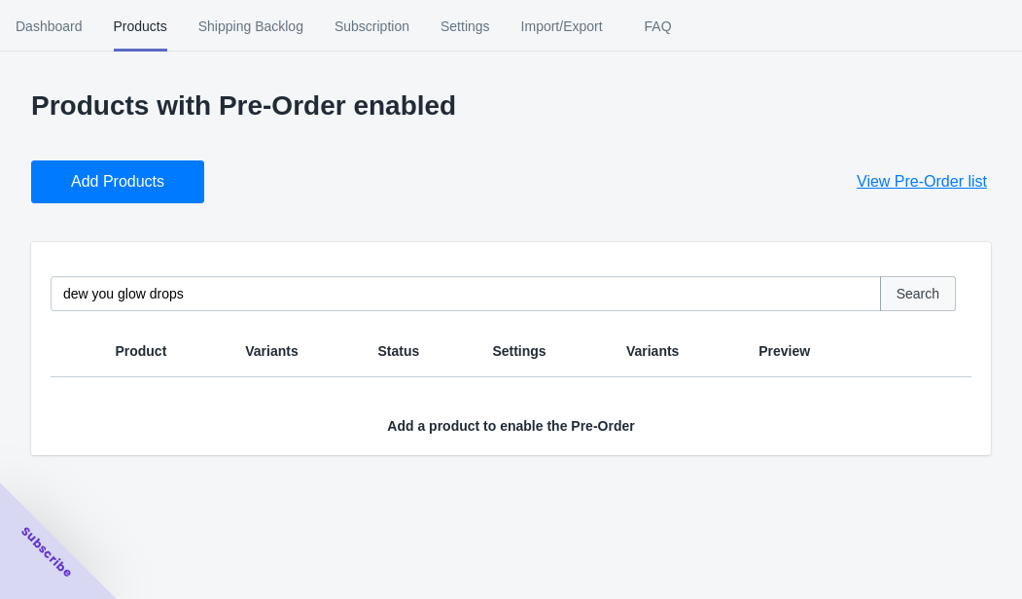
click at [925, 297] on span "Search" at bounding box center [917, 294] width 43 height 16
click at [931, 181] on span "View Pre-Order list" at bounding box center [922, 181] width 130 height 19
click at [930, 296] on span "Search" at bounding box center [917, 294] width 43 height 16
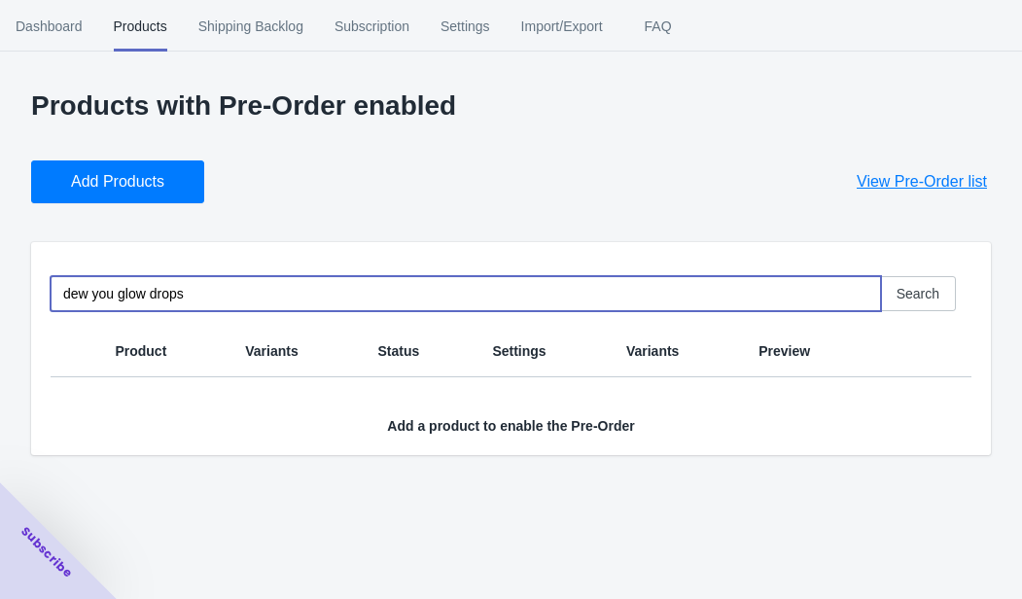
drag, startPoint x: 230, startPoint y: 287, endPoint x: 19, endPoint y: 279, distance: 211.1
click at [19, 279] on div "Products with Pre-Order enabled Add Products View Pre-Order list dew you glow d…" at bounding box center [511, 282] width 1022 height 384
type input "Sculpt"
drag, startPoint x: 113, startPoint y: 301, endPoint x: 40, endPoint y: 288, distance: 74.2
click at [40, 288] on div "Sculpt Search" at bounding box center [503, 286] width 936 height 51
